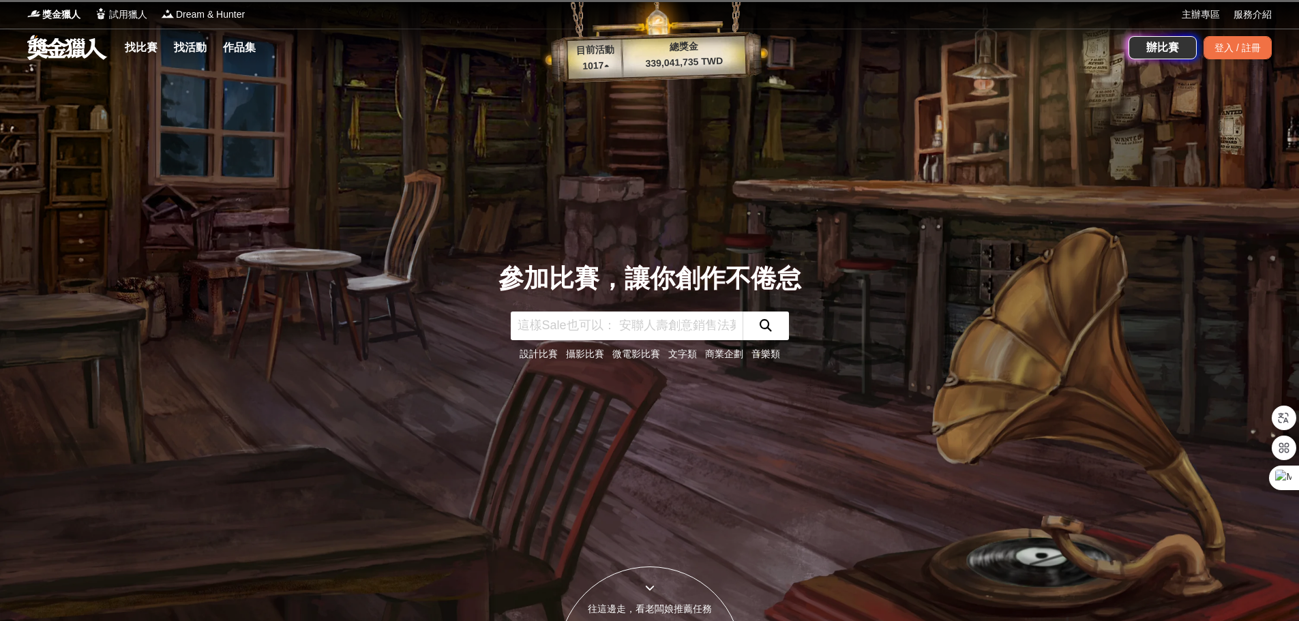
click at [674, 316] on input "text" at bounding box center [627, 326] width 232 height 29
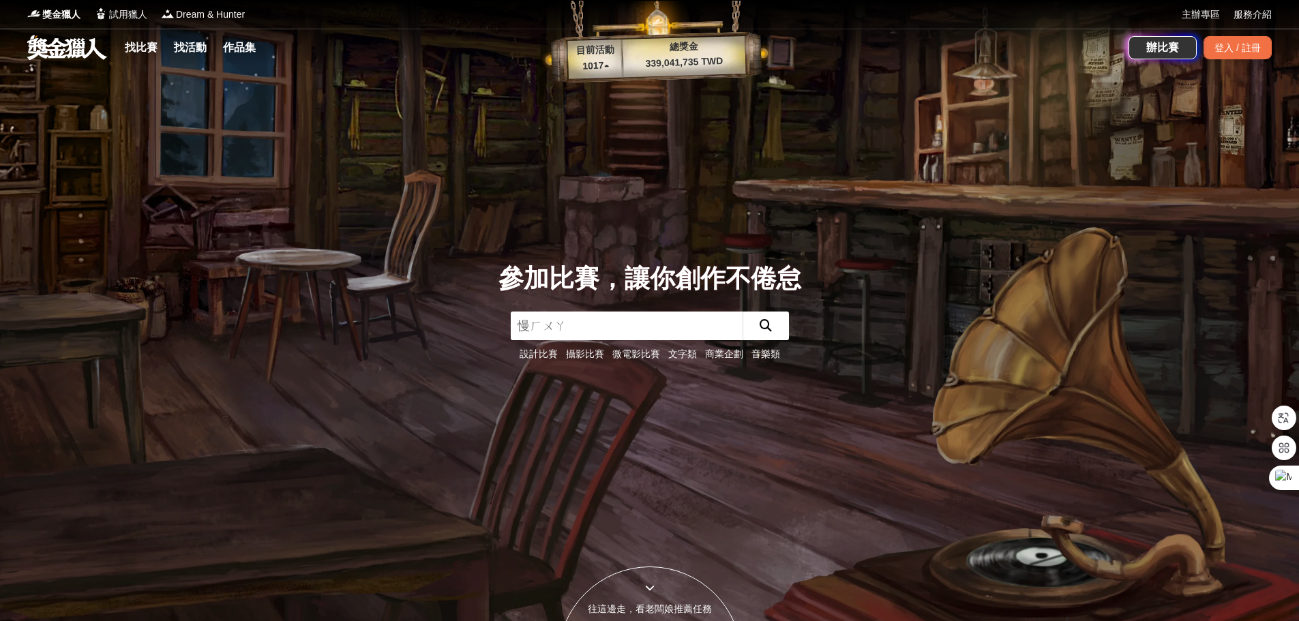
type input "漫畫"
click button "submit" at bounding box center [766, 326] width 46 height 29
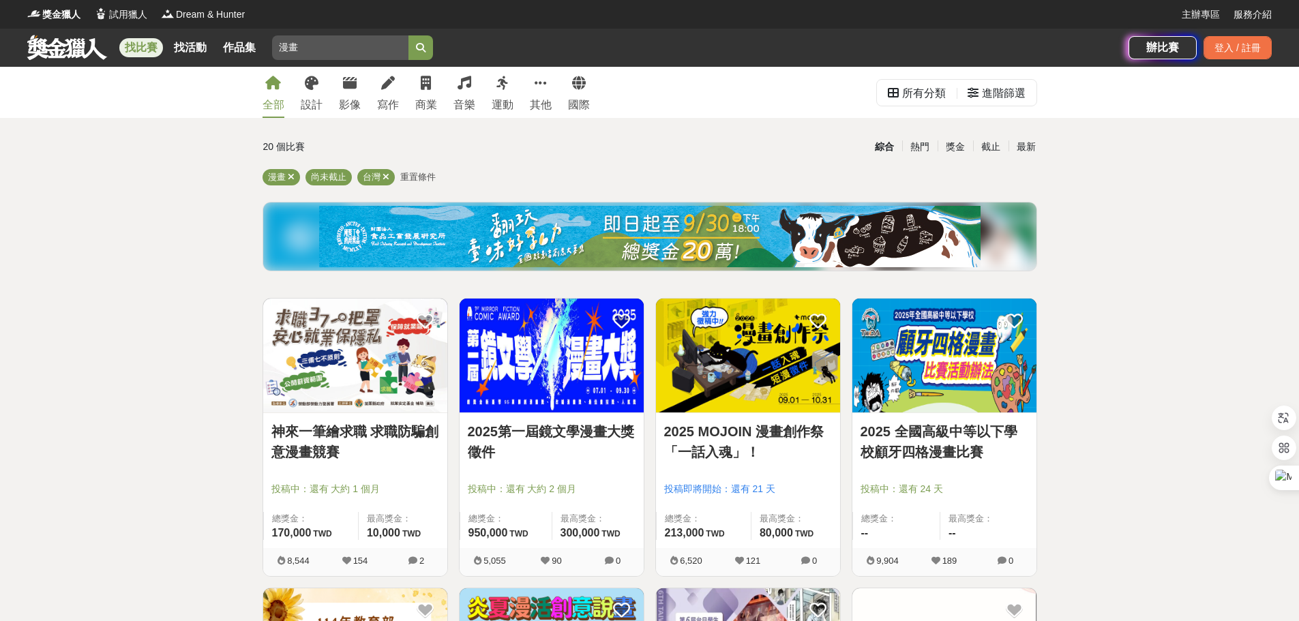
click at [736, 384] on img at bounding box center [748, 356] width 184 height 114
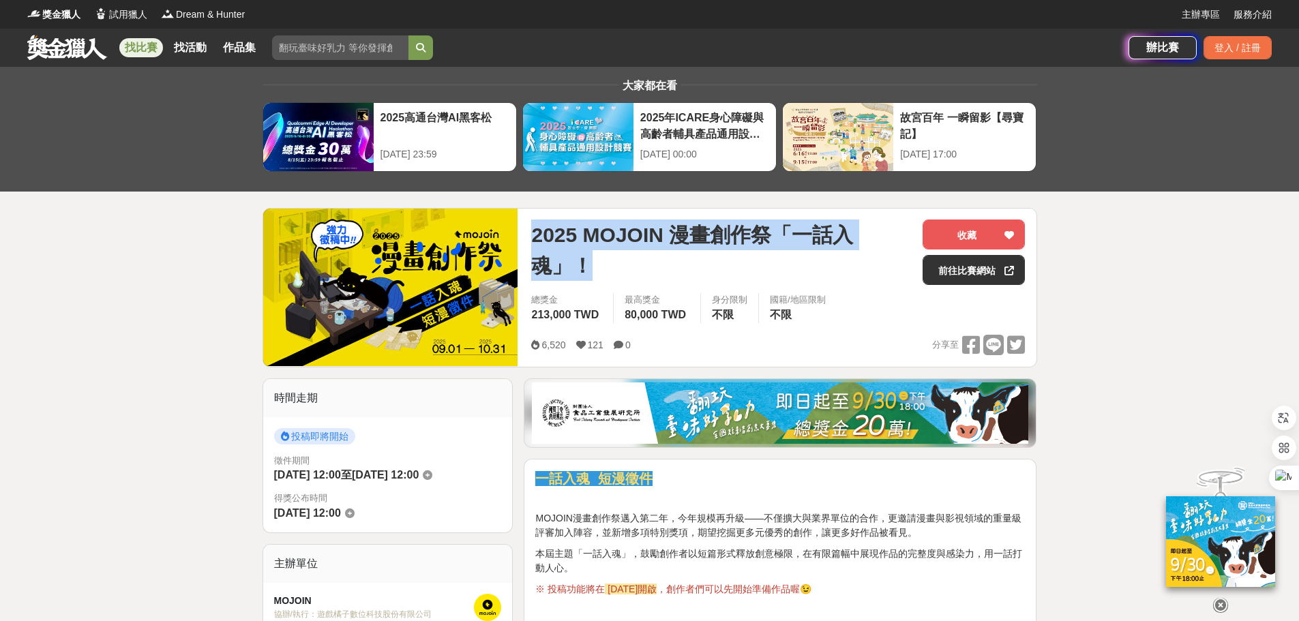
drag, startPoint x: 525, startPoint y: 231, endPoint x: 589, endPoint y: 272, distance: 76.4
click at [589, 272] on div "2025 MOJOIN 漫畫創作祭「一話入魂」！ 收藏 前往比賽網站 總獎金 213,000 TWD 最高獎金 80,000 TWD 身分限制 不限 國籍/地…" at bounding box center [778, 288] width 516 height 158
copy span "2025 MOJOIN 漫畫創作祭「一話入魂」！"
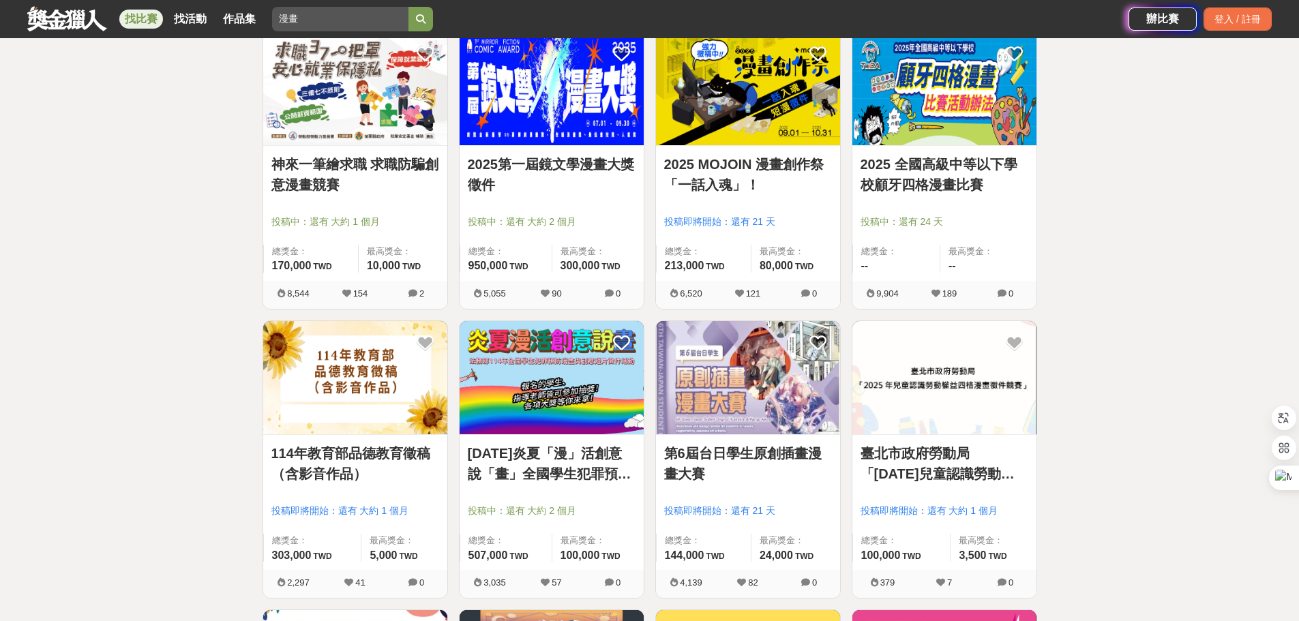
scroll to position [273, 0]
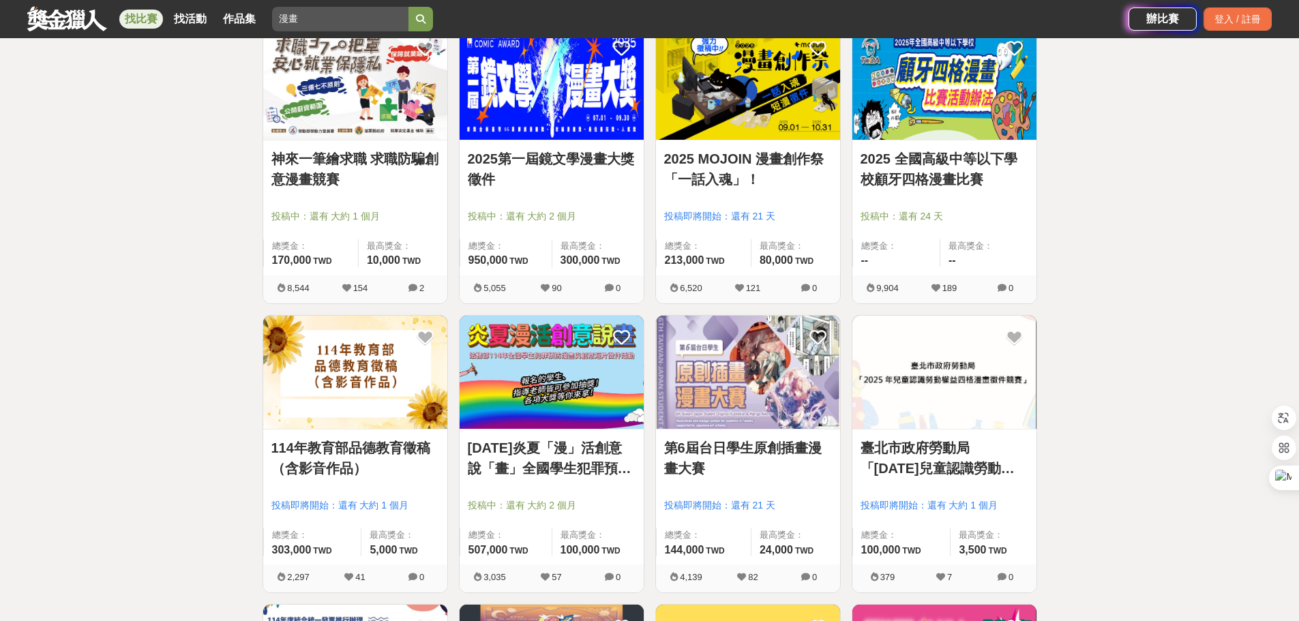
click at [567, 144] on div "2025第一屆鏡文學漫畫大獎徵件 投稿中：還有 大約 2 個月 總獎金： 950,000 950,000 TWD 最高獎金： 300,000 TWD" at bounding box center [552, 207] width 184 height 135
click at [561, 151] on link "2025第一屆鏡文學漫畫大獎徵件" at bounding box center [552, 169] width 168 height 41
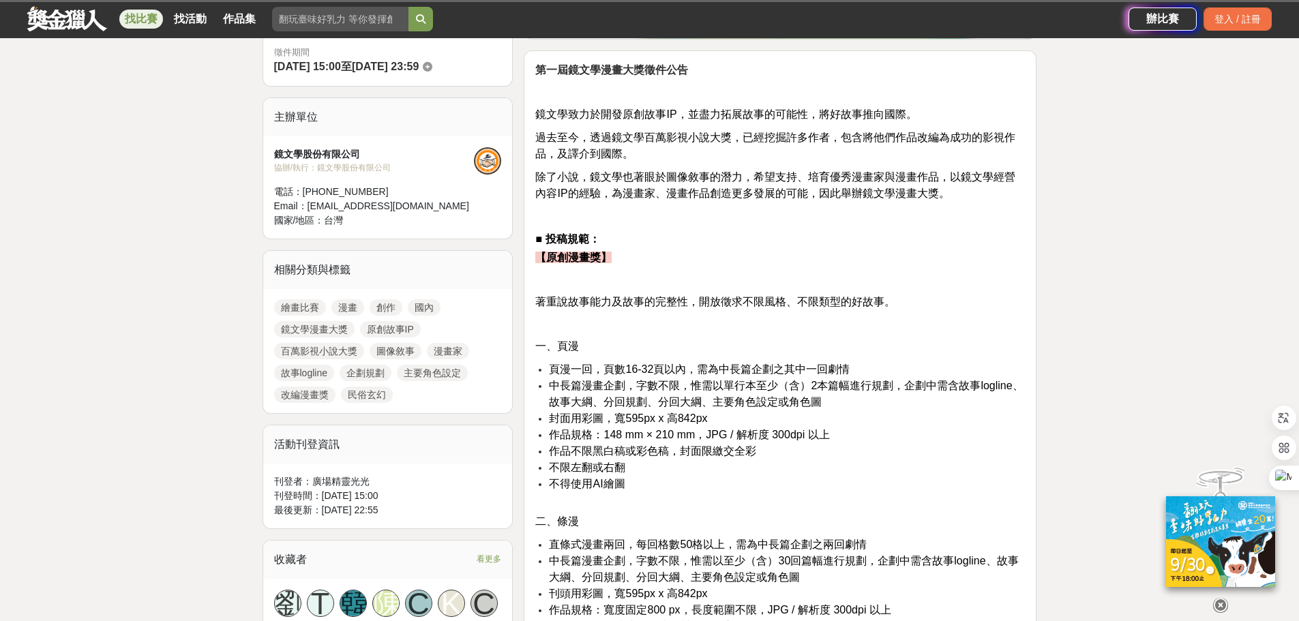
scroll to position [546, 0]
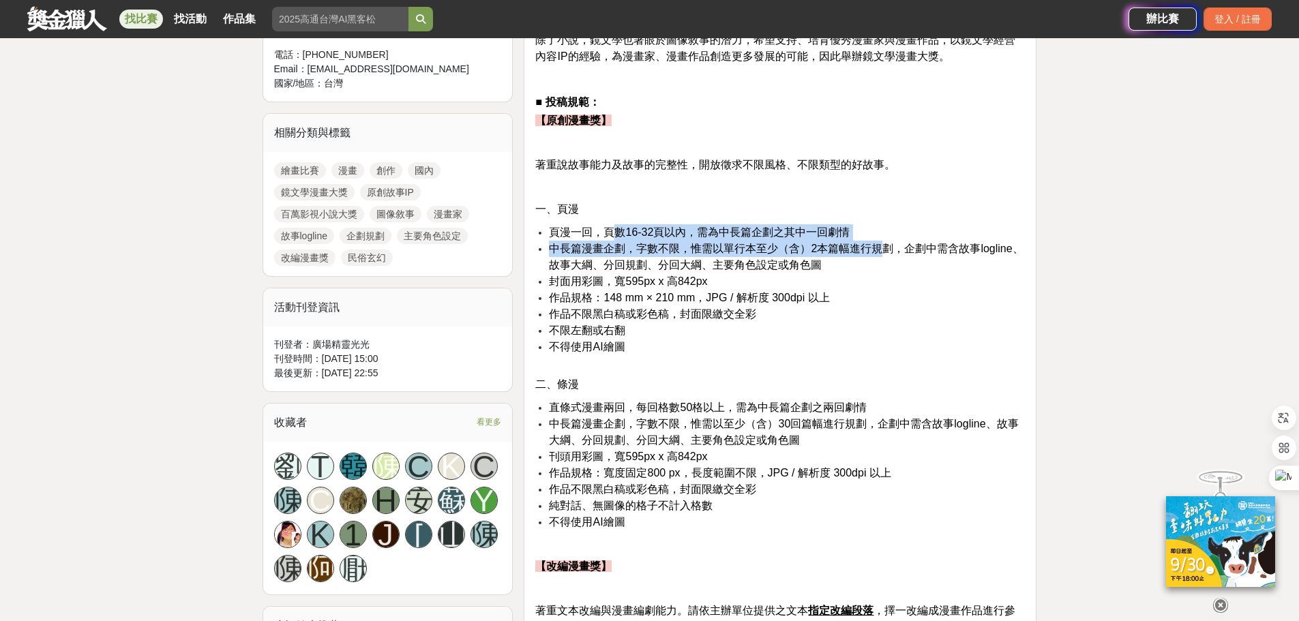
drag, startPoint x: 616, startPoint y: 232, endPoint x: 887, endPoint y: 241, distance: 270.9
click at [887, 241] on ul "頁漫一回，頁數16-32頁以內，需為中長篇企劃之其中一回劇情 中長篇漫畫企劃，字數不限，惟需以單行本至少（含）2本篇幅進行規劃，企劃中需含故事logline、…" at bounding box center [780, 296] width 490 height 145
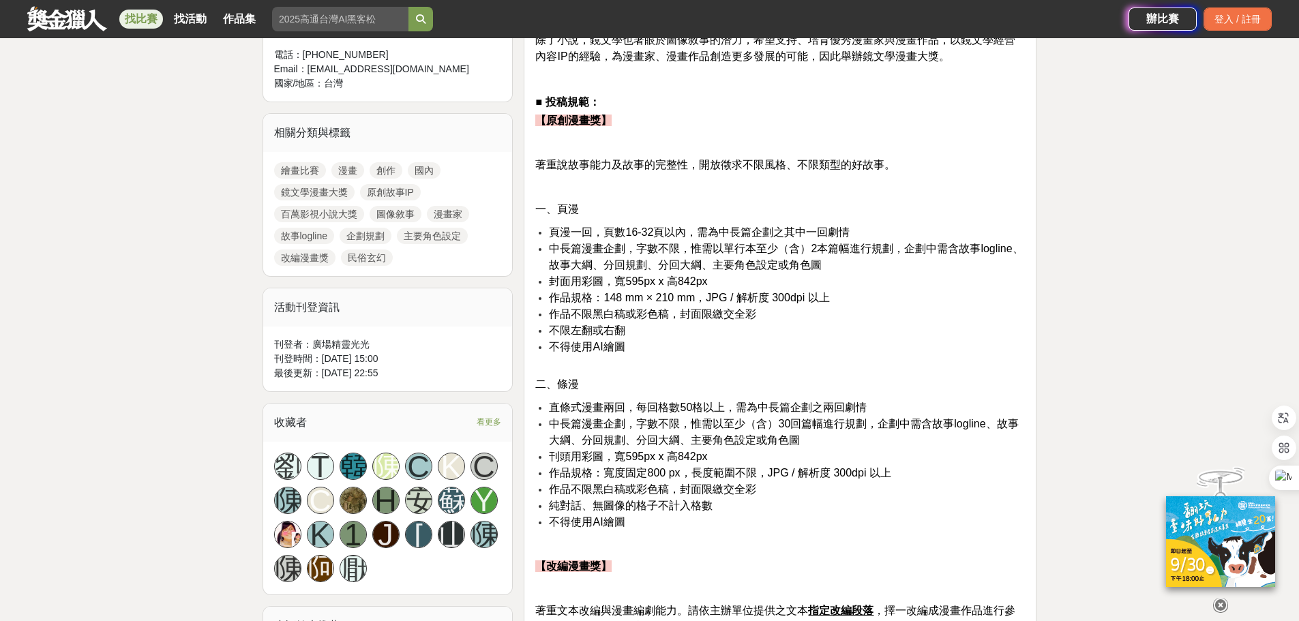
click at [696, 296] on span "作品規格：148 mm × 210 mm，JPG / 解析度 300dpi 以上" at bounding box center [689, 298] width 280 height 12
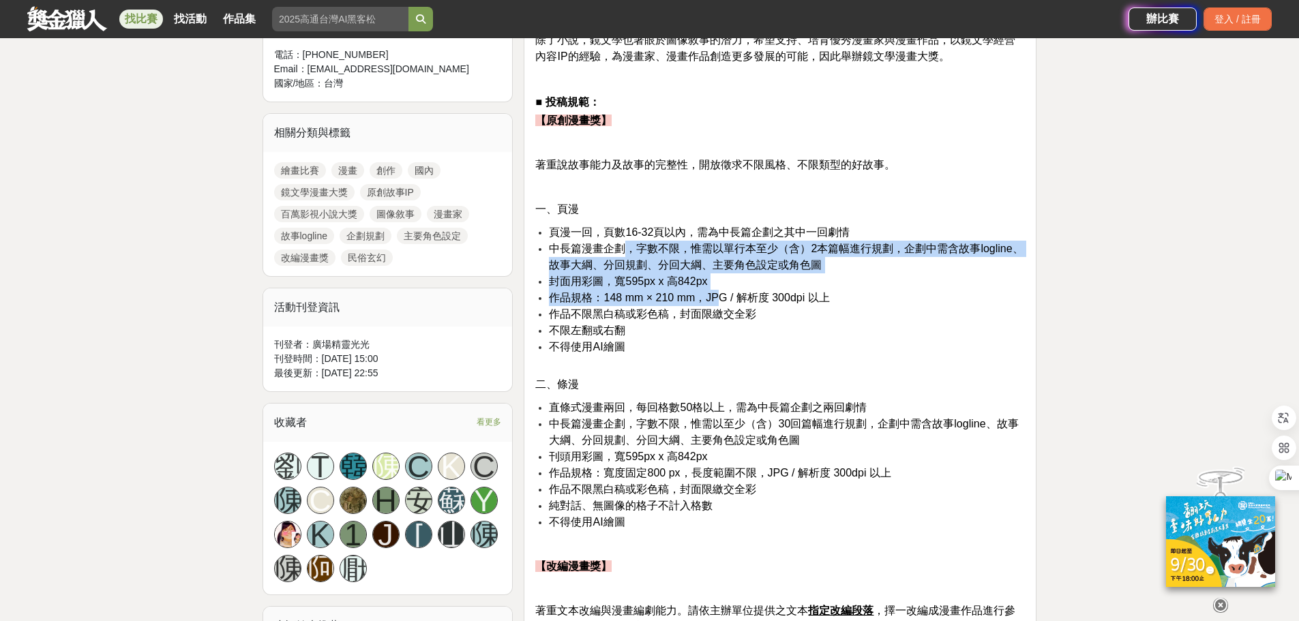
drag, startPoint x: 621, startPoint y: 248, endPoint x: 728, endPoint y: 301, distance: 119.6
click at [728, 301] on ul "頁漫一回，頁數16-32頁以內，需為中長篇企劃之其中一回劇情 中長篇漫畫企劃，字數不限，惟需以單行本至少（含）2本篇幅進行規劃，企劃中需含故事logline、…" at bounding box center [780, 296] width 490 height 145
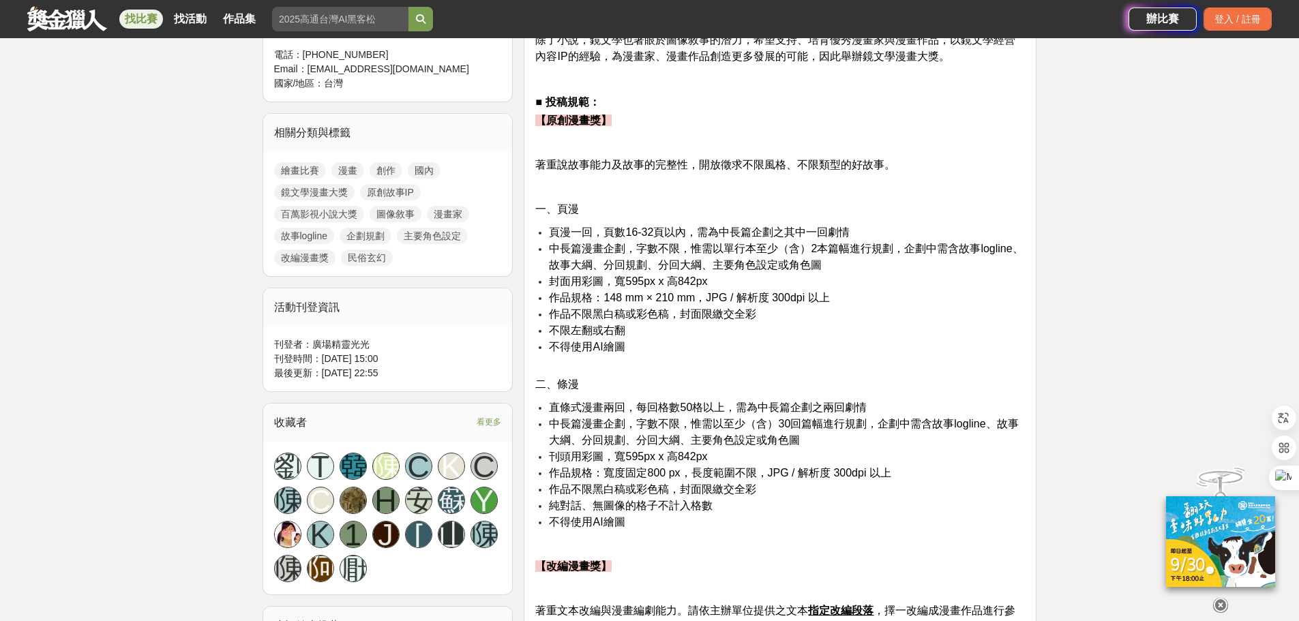
click at [593, 333] on span "不限左翻或右翻" at bounding box center [587, 331] width 76 height 12
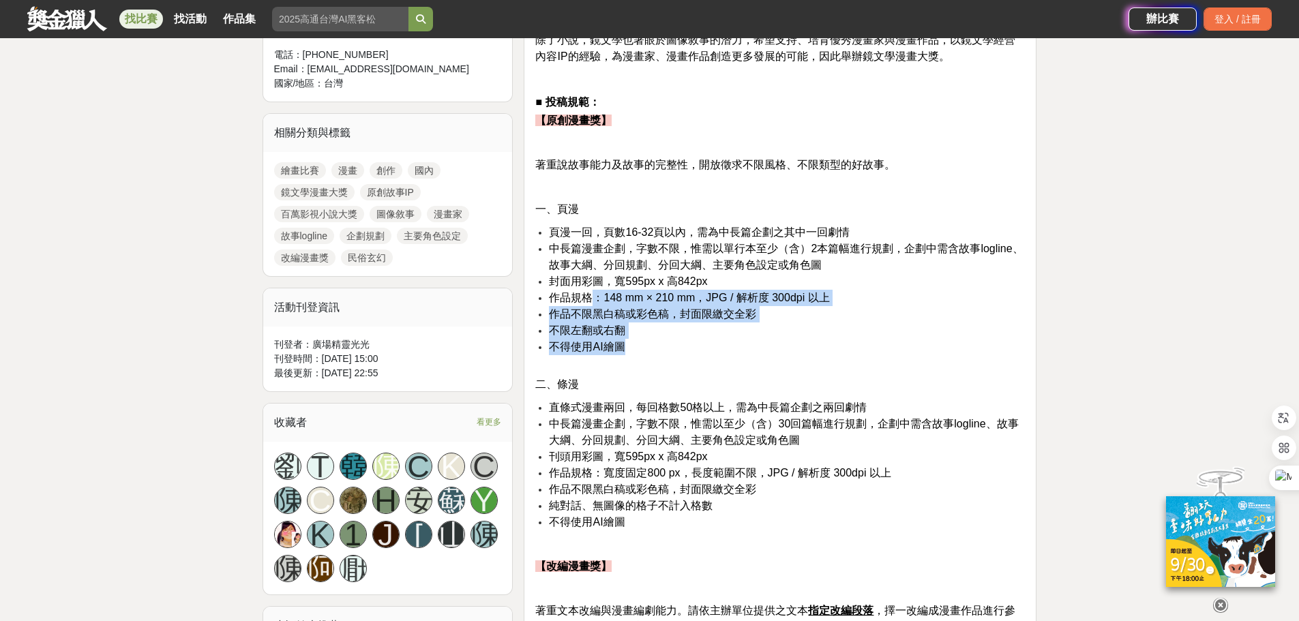
drag, startPoint x: 595, startPoint y: 288, endPoint x: 724, endPoint y: 342, distance: 139.4
click at [724, 342] on ul "頁漫一回，頁數16-32頁以內，需為中長篇企劃之其中一回劇情 中長篇漫畫企劃，字數不限，惟需以單行本至少（含）2本篇幅進行規劃，企劃中需含故事logline、…" at bounding box center [780, 296] width 490 height 145
click at [617, 346] on span "不得使用AI繪圖" at bounding box center [587, 347] width 76 height 12
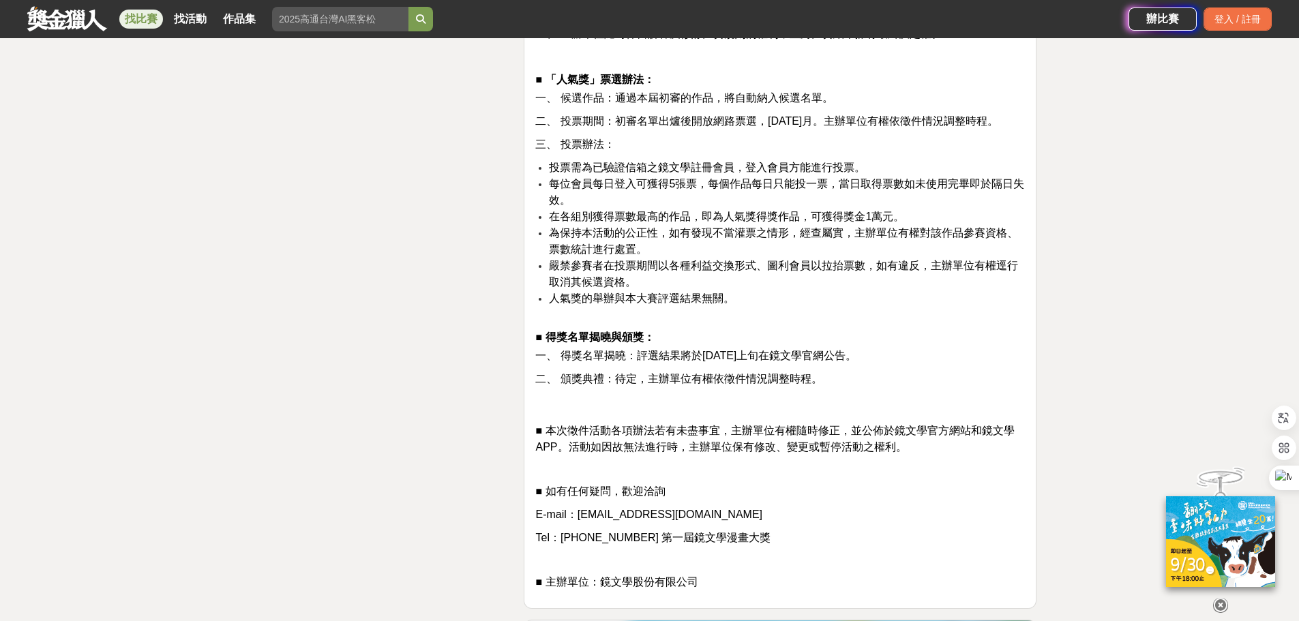
scroll to position [3887, 0]
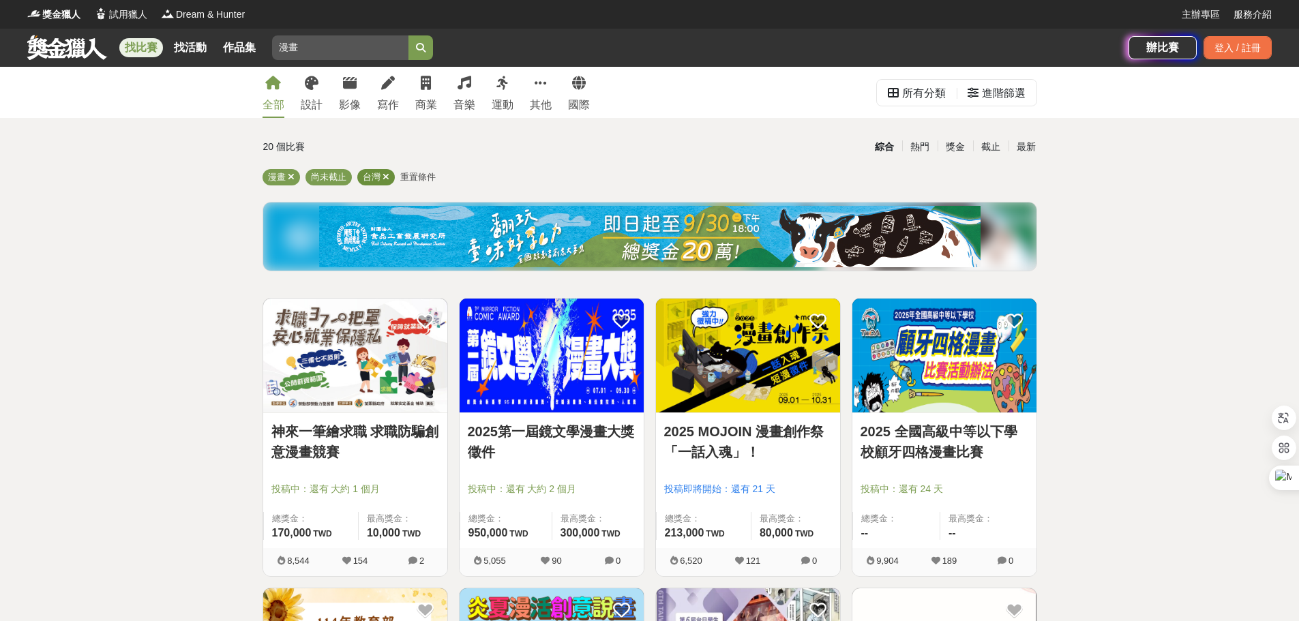
click at [387, 179] on icon at bounding box center [386, 177] width 7 height 9
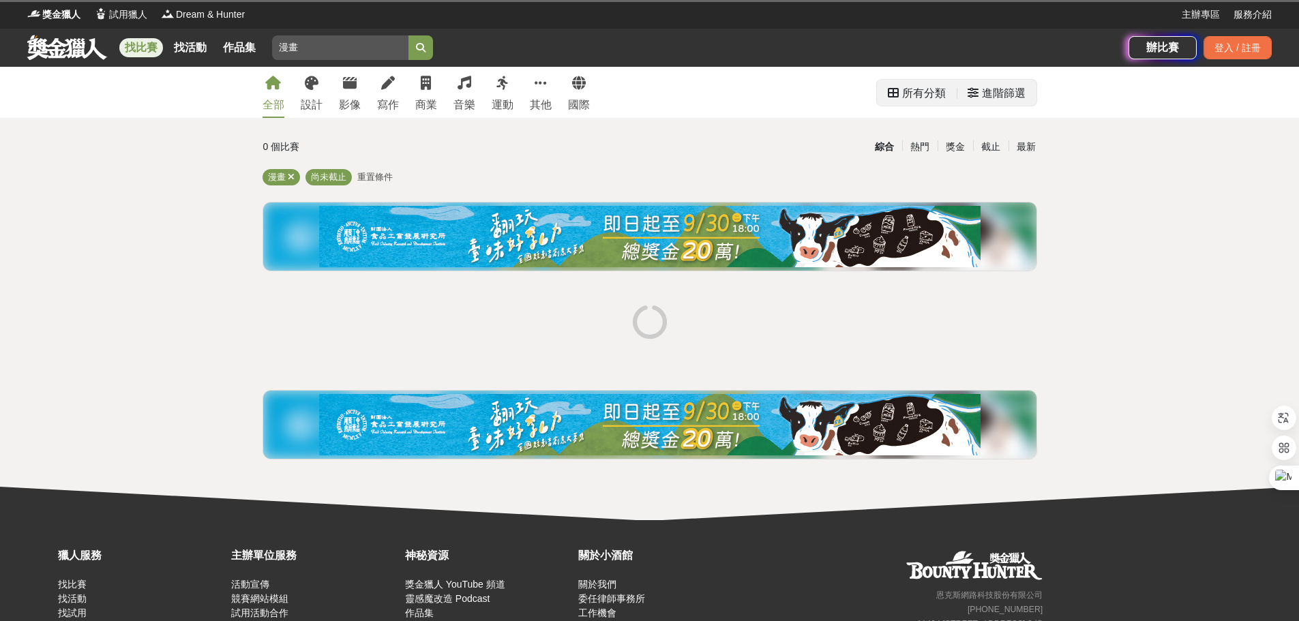
click at [974, 87] on div "進階篩選" at bounding box center [997, 93] width 58 height 27
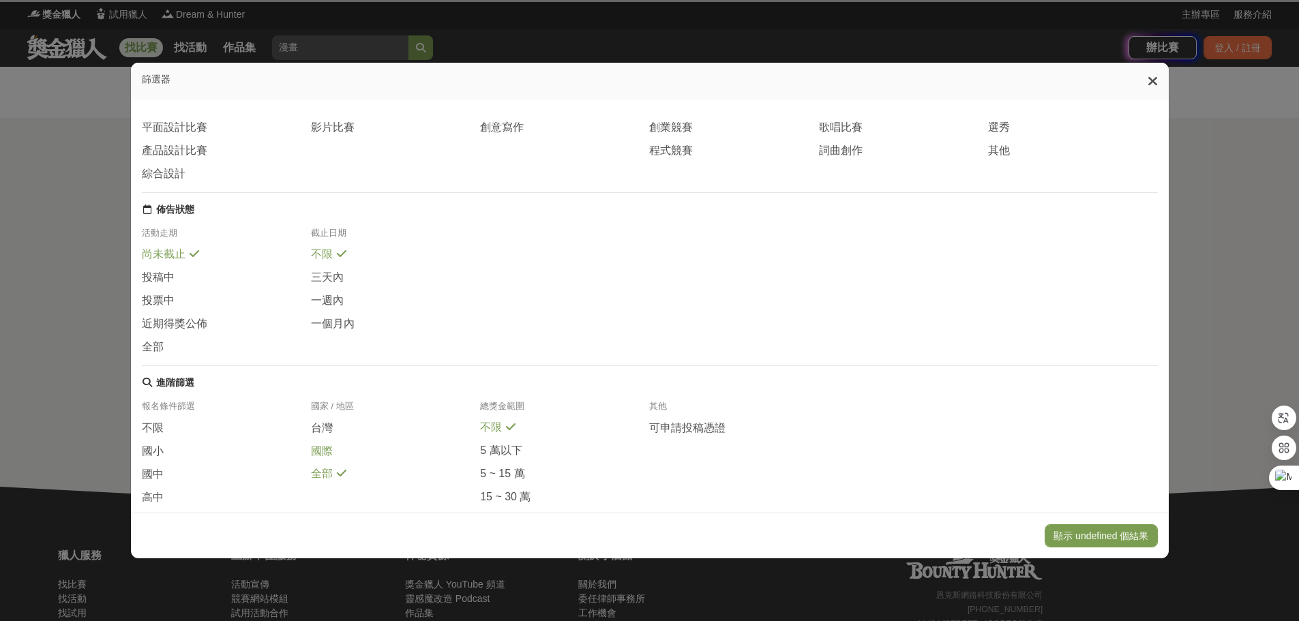
scroll to position [136, 0]
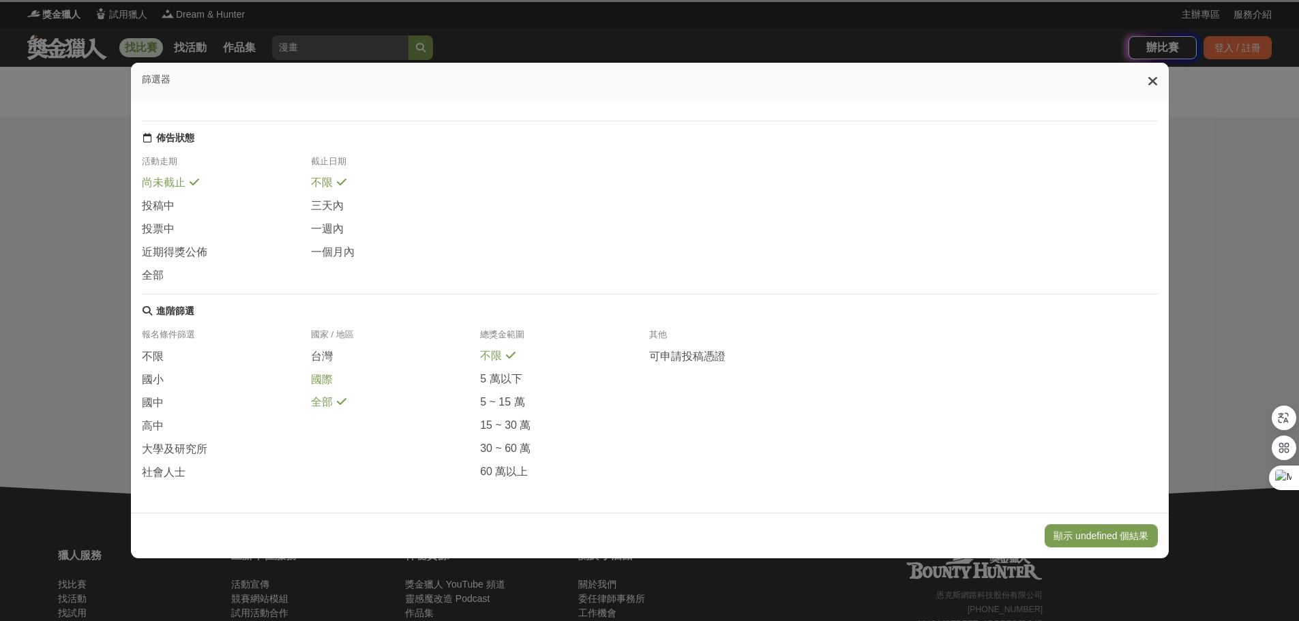
click at [319, 387] on span "國際" at bounding box center [322, 380] width 22 height 14
click at [1087, 534] on button "顯示 undefined 個結果" at bounding box center [1101, 535] width 113 height 23
